Goal: Information Seeking & Learning: Learn about a topic

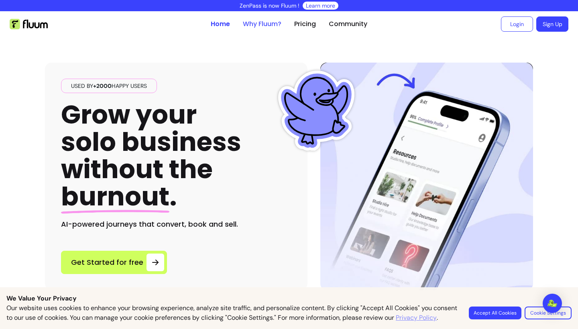
click at [255, 26] on link "Why Fluum?" at bounding box center [262, 24] width 39 height 10
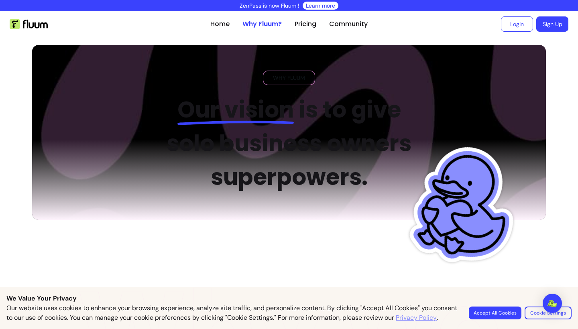
click at [77, 2] on div "ZenPass is now Fluum ! Learn more" at bounding box center [289, 5] width 578 height 11
click at [226, 24] on link "Home" at bounding box center [219, 24] width 19 height 10
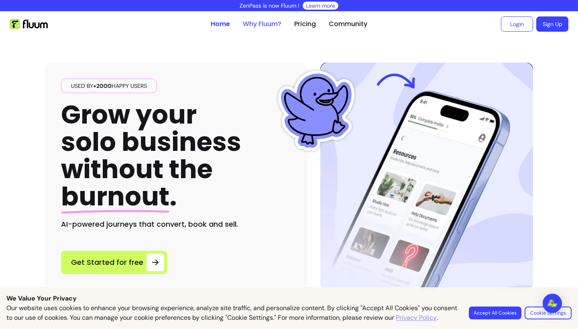
click at [260, 24] on link "Why Fluum?" at bounding box center [262, 24] width 39 height 10
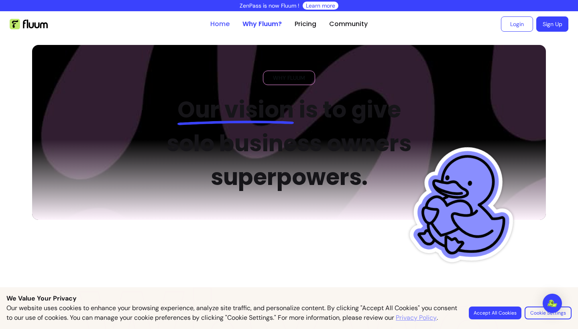
click at [229, 22] on link "Home" at bounding box center [219, 24] width 19 height 10
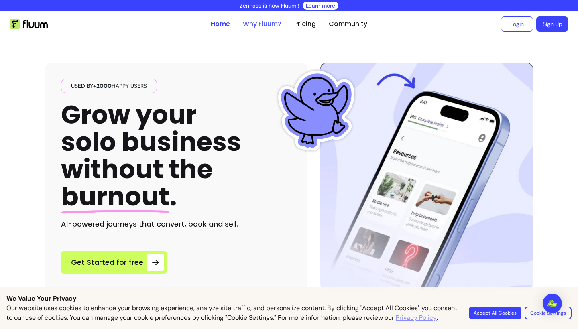
click at [259, 22] on link "Why Fluum?" at bounding box center [262, 24] width 39 height 10
